Goal: Check status

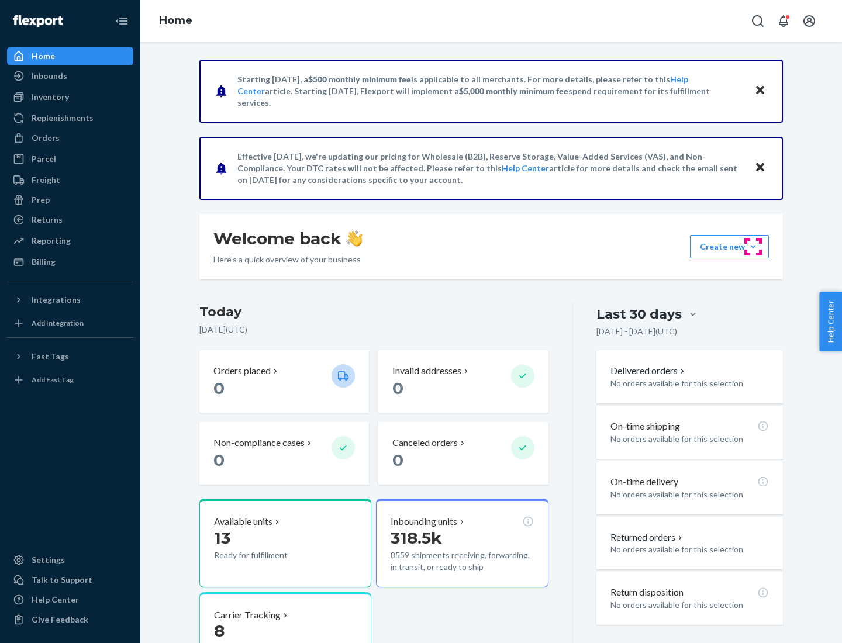
click at [753, 247] on button "Create new Create new inbound Create new order Create new product" at bounding box center [729, 246] width 79 height 23
click at [49, 76] on div "Inbounds" at bounding box center [50, 76] width 36 height 12
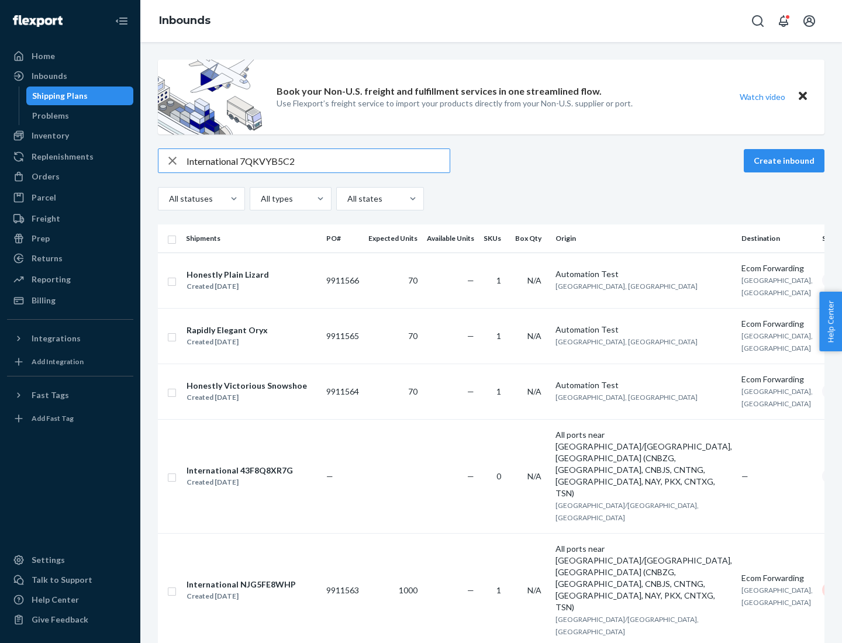
type input "International 7QKVYB5C29"
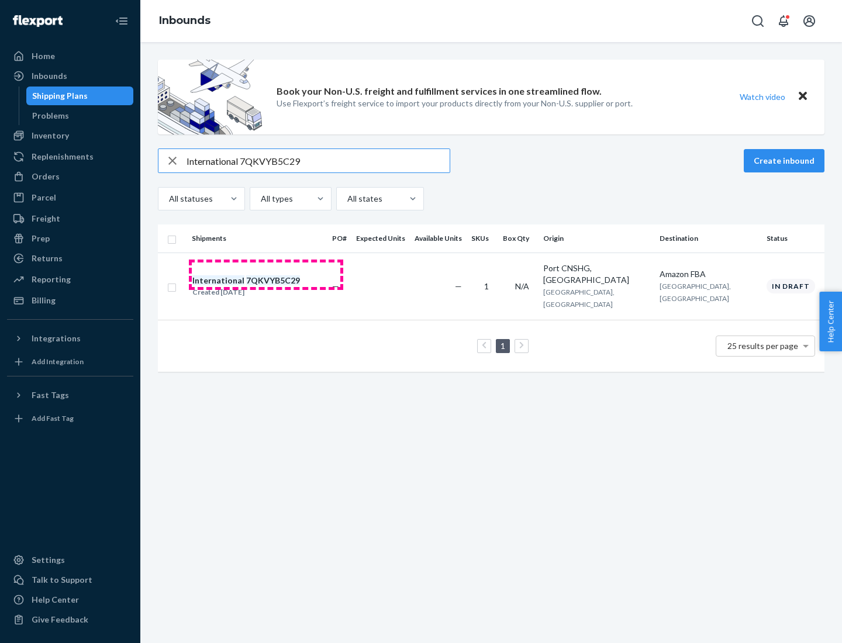
click at [266, 286] on div "Created [DATE]" at bounding box center [246, 292] width 108 height 12
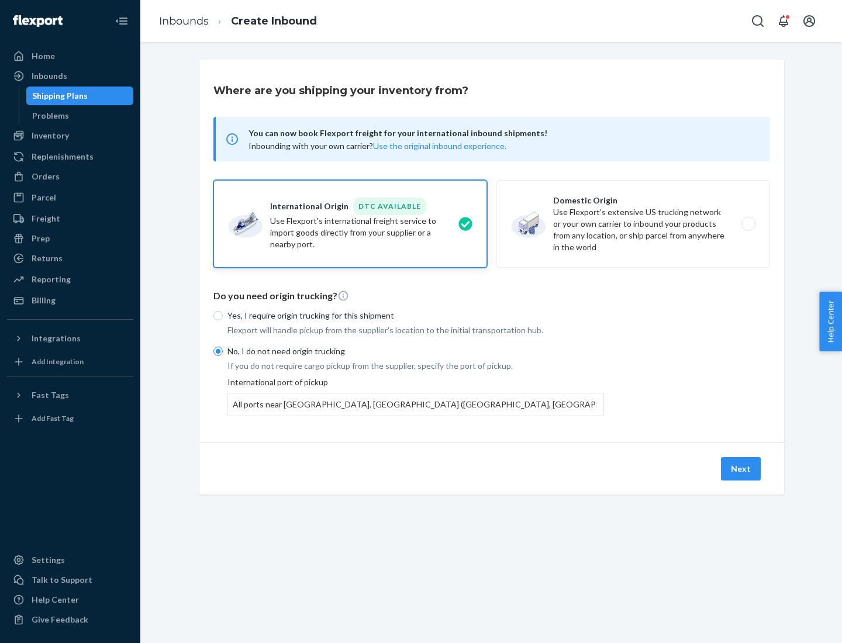
click at [741, 468] on button "Next" at bounding box center [741, 468] width 40 height 23
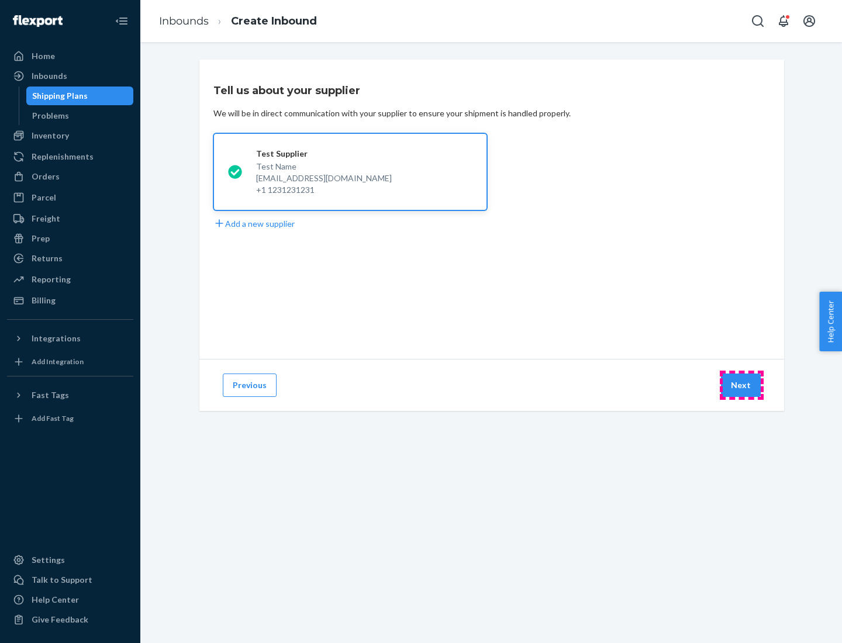
click at [741, 385] on button "Next" at bounding box center [741, 385] width 40 height 23
